Goal: Task Accomplishment & Management: Complete application form

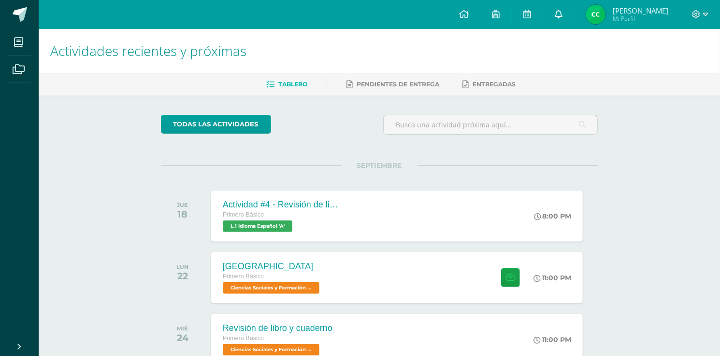
click at [555, 11] on icon at bounding box center [559, 14] width 8 height 9
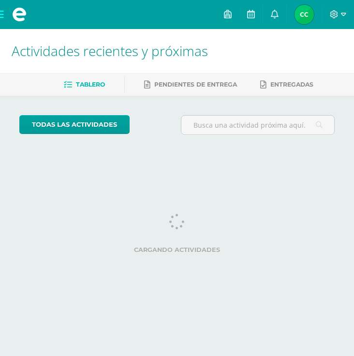
click at [142, 162] on html "Mis cursos Archivos Cerrar panel Artes Industriales Primero Básico "A" Artes Pl…" at bounding box center [177, 81] width 354 height 162
drag, startPoint x: 142, startPoint y: 259, endPoint x: 145, endPoint y: 240, distance: 20.0
click at [144, 162] on html "Mis cursos Archivos Cerrar panel Artes Industriales Primero Básico "A" Artes Pl…" at bounding box center [177, 81] width 354 height 162
click at [145, 236] on div "Cargando actividades" at bounding box center [176, 235] width 315 height 43
drag, startPoint x: 108, startPoint y: 284, endPoint x: 114, endPoint y: 283, distance: 5.9
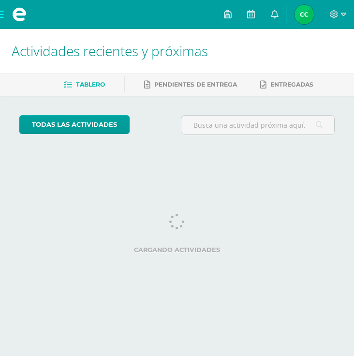
click at [114, 162] on html "Mis cursos Archivos Cerrar panel Artes Industriales Primero Básico "A" Artes Pl…" at bounding box center [177, 81] width 354 height 162
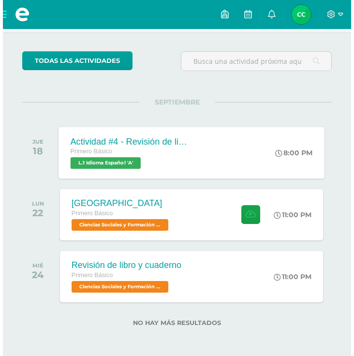
scroll to position [65, 0]
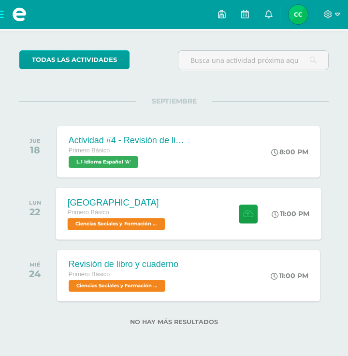
click at [160, 215] on div "Primero Básico" at bounding box center [117, 212] width 100 height 11
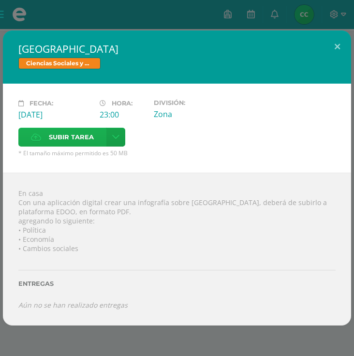
click at [94, 141] on label "Subir tarea" at bounding box center [62, 137] width 88 height 19
click at [0, 0] on input "Subir tarea" at bounding box center [0, 0] width 0 height 0
click at [312, 56] on div "[GEOGRAPHIC_DATA] Ciencias Sociales y Formación Ciudadana" at bounding box center [177, 56] width 348 height 53
click at [332, 50] on button at bounding box center [337, 46] width 28 height 33
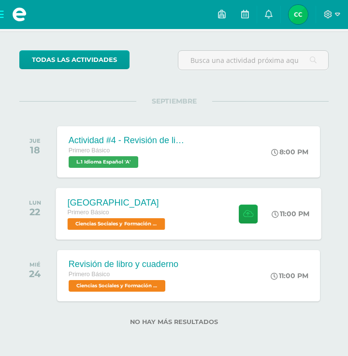
click at [172, 207] on div "Creta Primero Básico Ciencias Sociales y Formación Ciudadana 'A'" at bounding box center [117, 213] width 123 height 52
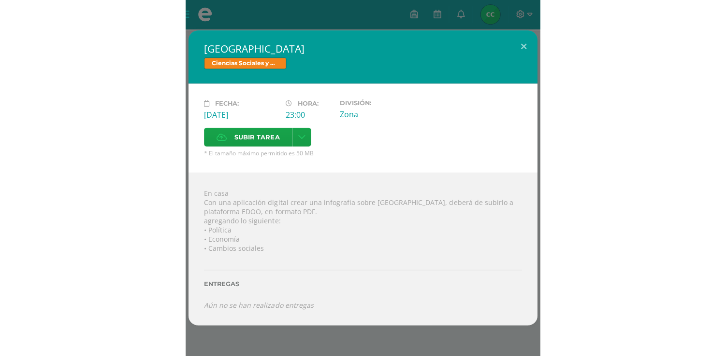
scroll to position [64, 0]
